Goal: Task Accomplishment & Management: Manage account settings

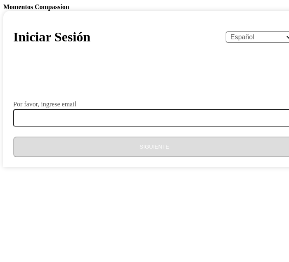
select select "es"
drag, startPoint x: 87, startPoint y: 213, endPoint x: 87, endPoint y: 207, distance: 6.2
click at [87, 157] on form "Por favor, ingrese email Siguiente" at bounding box center [154, 113] width 283 height 87
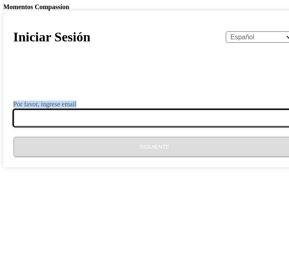
click at [87, 127] on input "Por favor, ingrese email" at bounding box center [159, 117] width 293 height 17
type input "[EMAIL_ADDRESS][DOMAIN_NAME]"
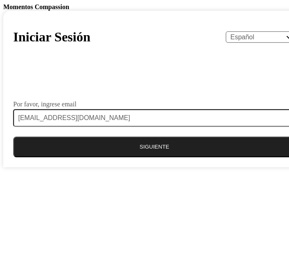
click at [129, 157] on button "Siguiente" at bounding box center [154, 146] width 283 height 21
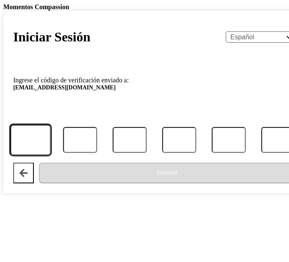
click at [51, 155] on input "Código" at bounding box center [30, 139] width 41 height 31
type input "1"
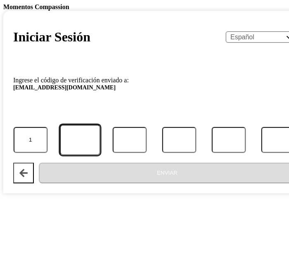
type input "1"
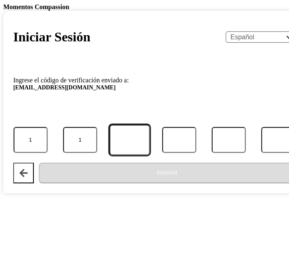
type input "0"
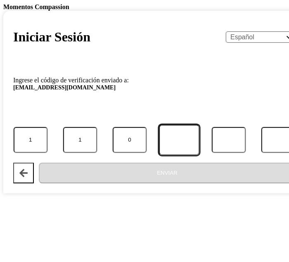
type input "5"
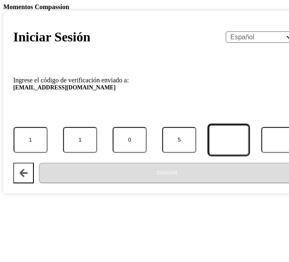
type input "4"
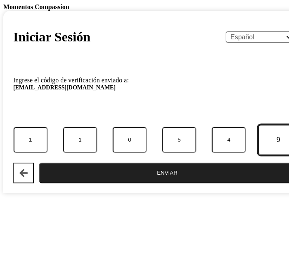
type input "9"
click at [39, 163] on button "Enviar" at bounding box center [167, 173] width 257 height 21
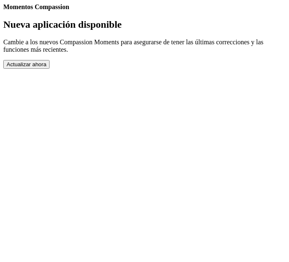
click at [50, 69] on button "Actualizar ahora" at bounding box center [26, 64] width 46 height 9
click at [282, 17] on body "Momentos Compassion Nueva aplicación disponible Cambie a los nuevos Compassion …" at bounding box center [144, 35] width 283 height 65
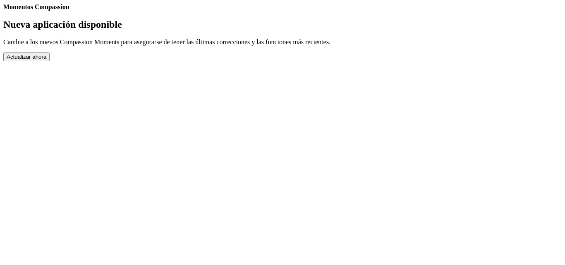
click at [50, 61] on button "Actualizar ahora" at bounding box center [26, 57] width 46 height 9
